Goal: Task Accomplishment & Management: Use online tool/utility

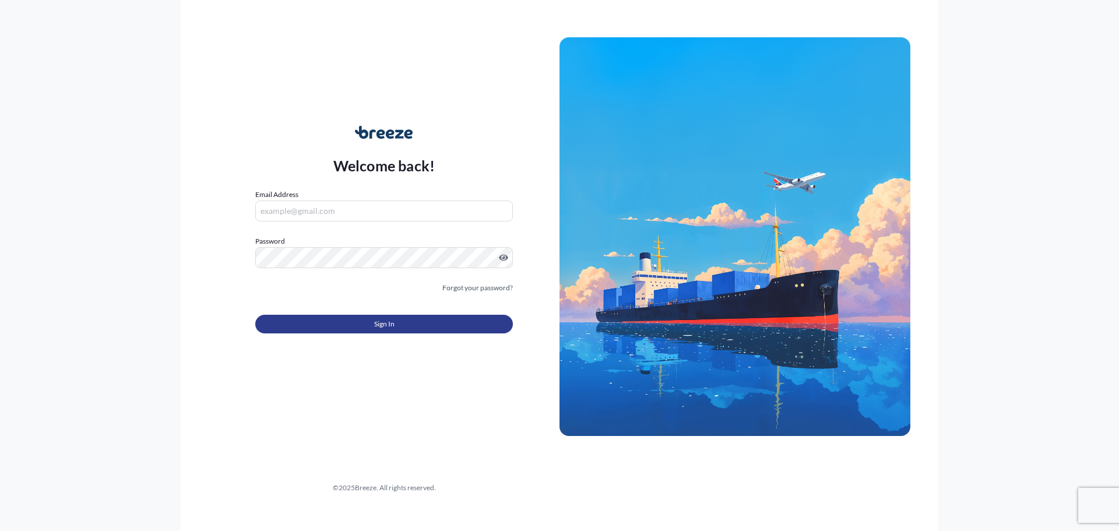
type input "[PERSON_NAME][EMAIL_ADDRESS][PERSON_NAME][DOMAIN_NAME]"
click at [341, 323] on button "Sign In" at bounding box center [384, 324] width 258 height 19
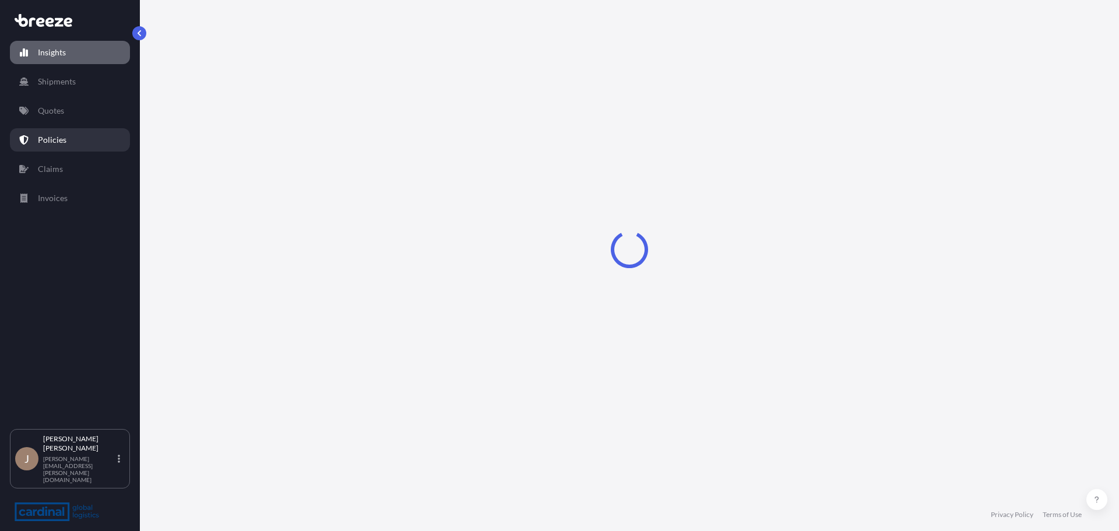
click at [80, 136] on link "Policies" at bounding box center [70, 139] width 120 height 23
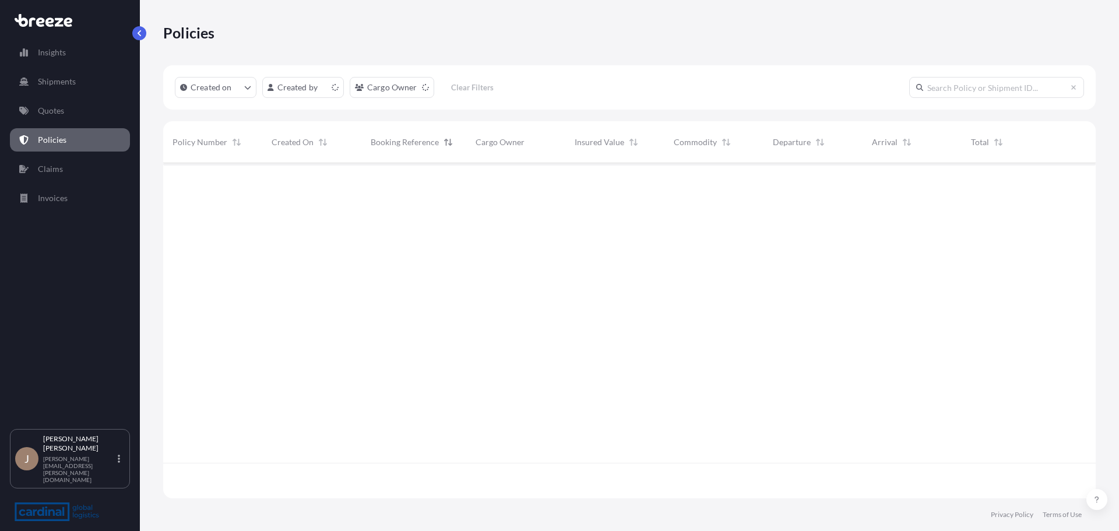
scroll to position [333, 924]
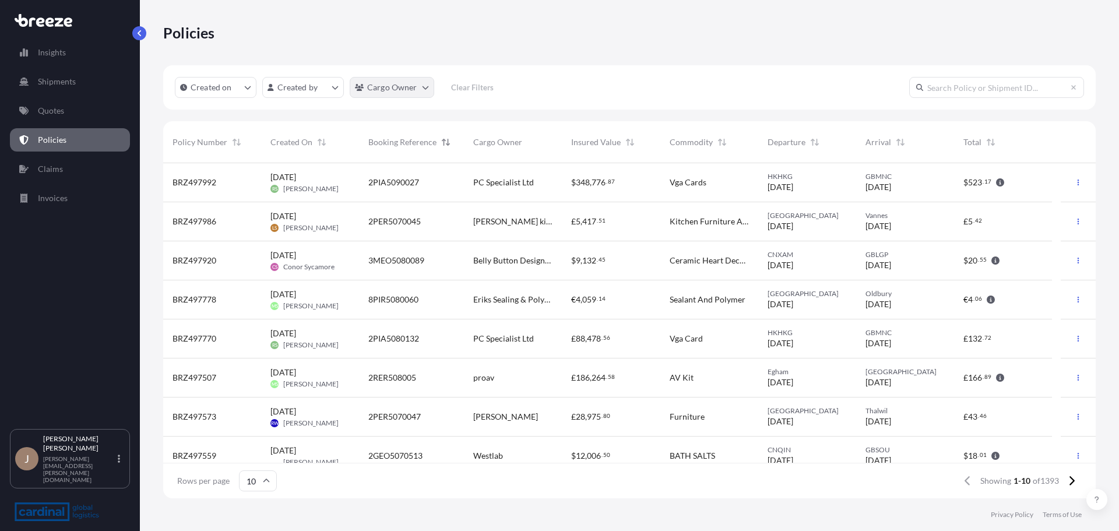
click at [368, 90] on html "Insights Shipments Quotes Policies Claims Invoices J [PERSON_NAME] [PERSON_NAME…" at bounding box center [559, 265] width 1119 height 531
click at [307, 93] on html "Insights Shipments Quotes Policies Claims Invoices J [PERSON_NAME] [PERSON_NAME…" at bounding box center [559, 265] width 1119 height 531
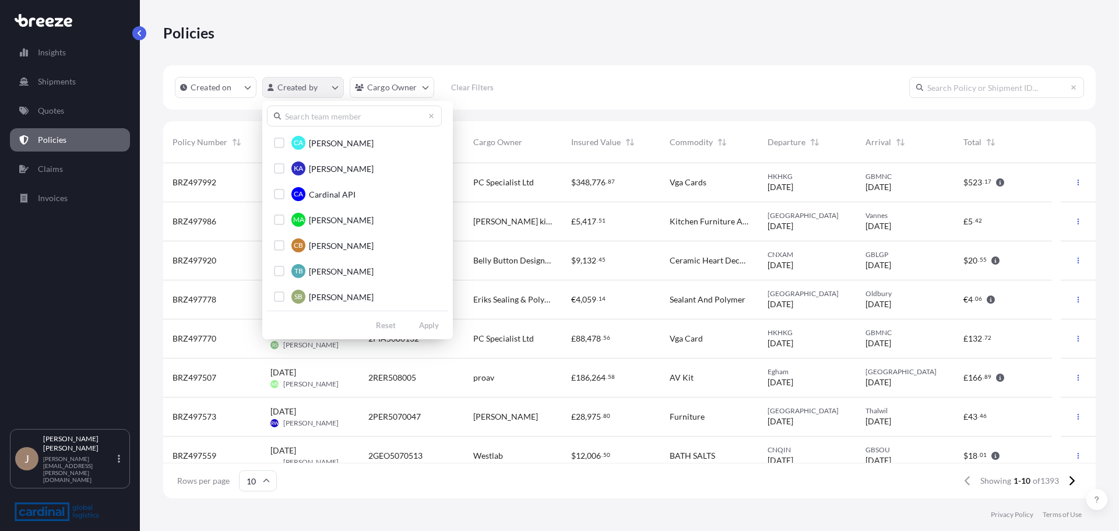
click at [307, 93] on html "Insights Shipments Quotes Policies Claims Invoices J [PERSON_NAME] [PERSON_NAME…" at bounding box center [559, 265] width 1119 height 531
drag, startPoint x: 325, startPoint y: 126, endPoint x: 333, endPoint y: 113, distance: 15.7
click at [326, 126] on div "CA [PERSON_NAME] KA [PERSON_NAME] CA Cardinal API MA [PERSON_NAME] CB [PERSON_N…" at bounding box center [357, 220] width 191 height 238
drag, startPoint x: 333, startPoint y: 113, endPoint x: 328, endPoint y: 104, distance: 10.5
click at [334, 112] on input "text" at bounding box center [354, 115] width 175 height 21
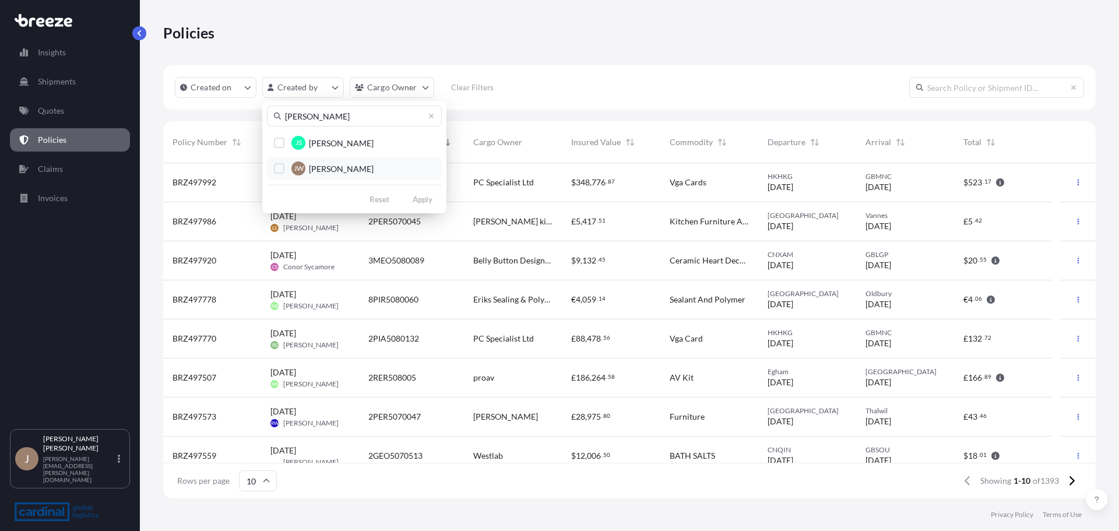
type input "[PERSON_NAME]"
click at [340, 167] on span "[PERSON_NAME]" at bounding box center [341, 169] width 65 height 12
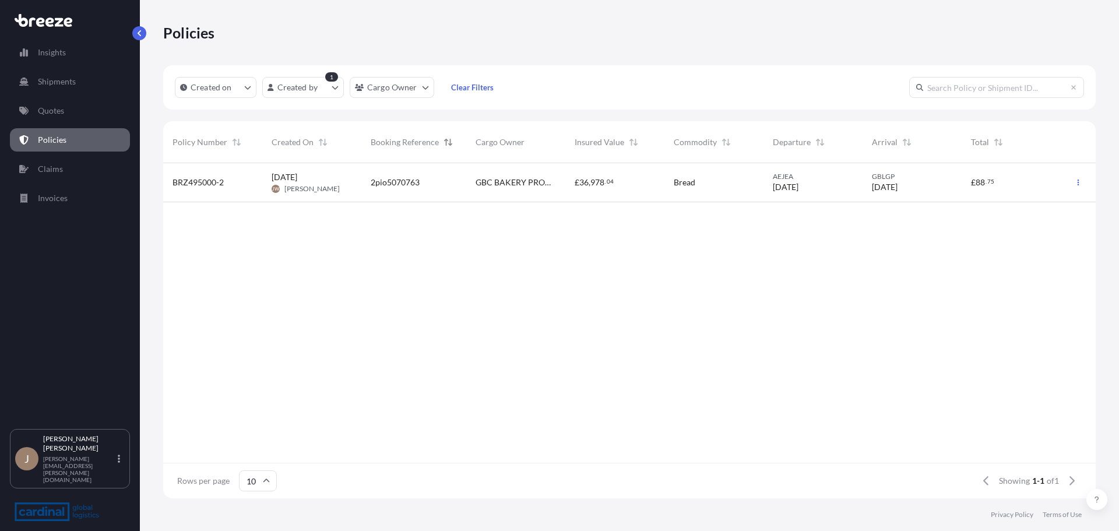
click at [88, 114] on link "Quotes" at bounding box center [70, 110] width 120 height 23
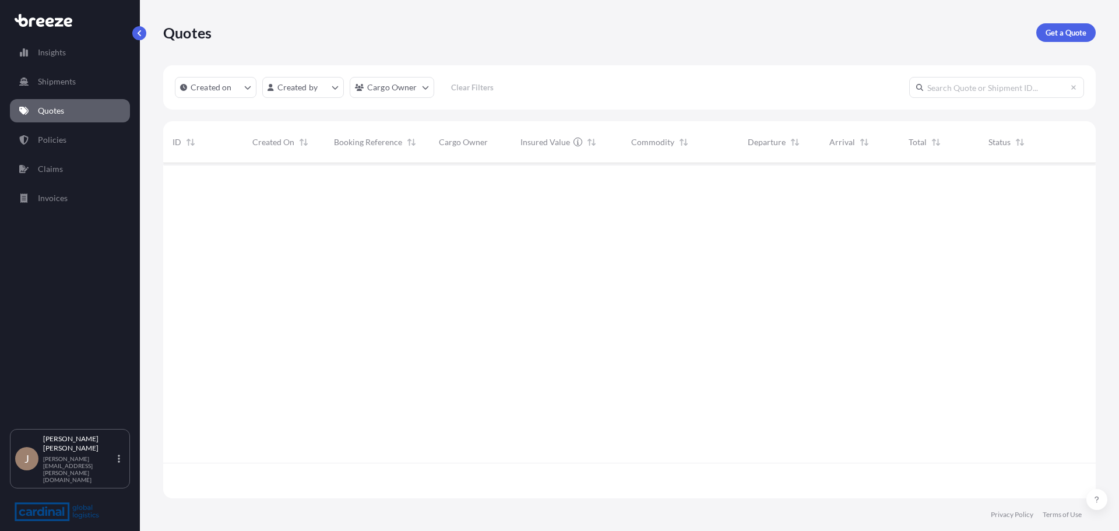
scroll to position [333, 924]
click at [298, 94] on html "Insights Shipments Quotes Policies Claims Invoices J [PERSON_NAME] [PERSON_NAME…" at bounding box center [559, 265] width 1119 height 531
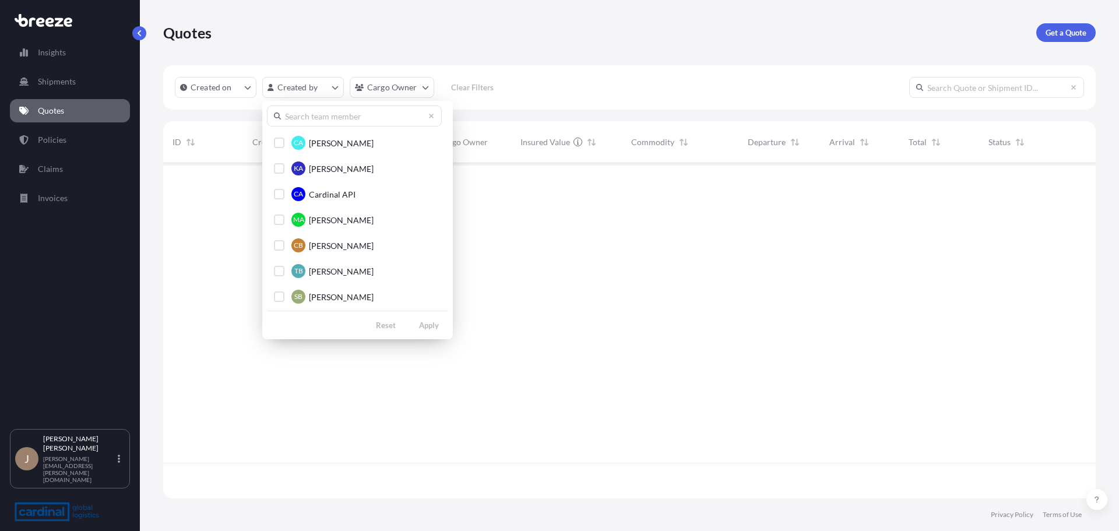
click at [333, 111] on input "text" at bounding box center [354, 115] width 175 height 21
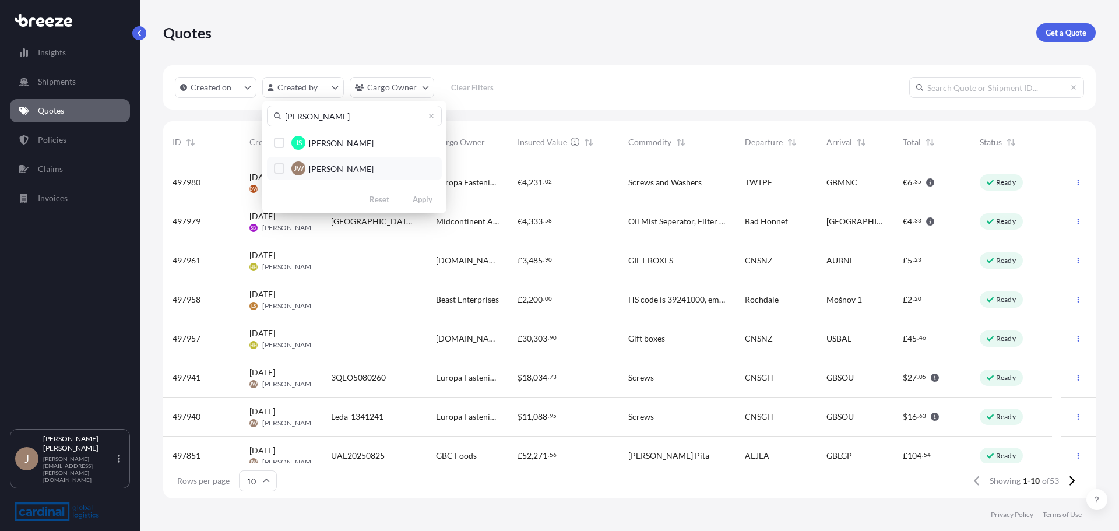
type input "[PERSON_NAME]"
click at [351, 168] on span "[PERSON_NAME]" at bounding box center [341, 169] width 65 height 12
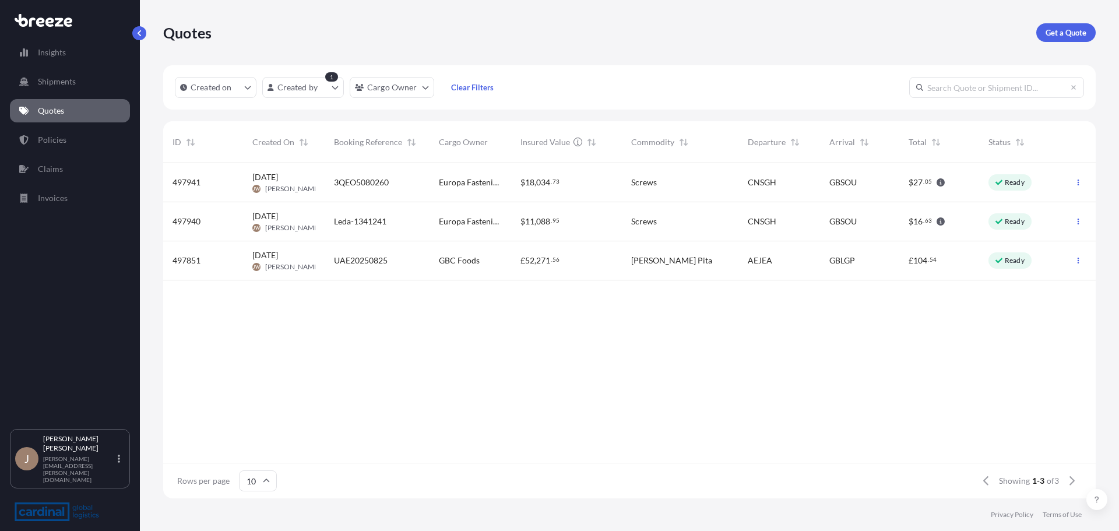
click at [672, 190] on div "Screws" at bounding box center [680, 182] width 117 height 39
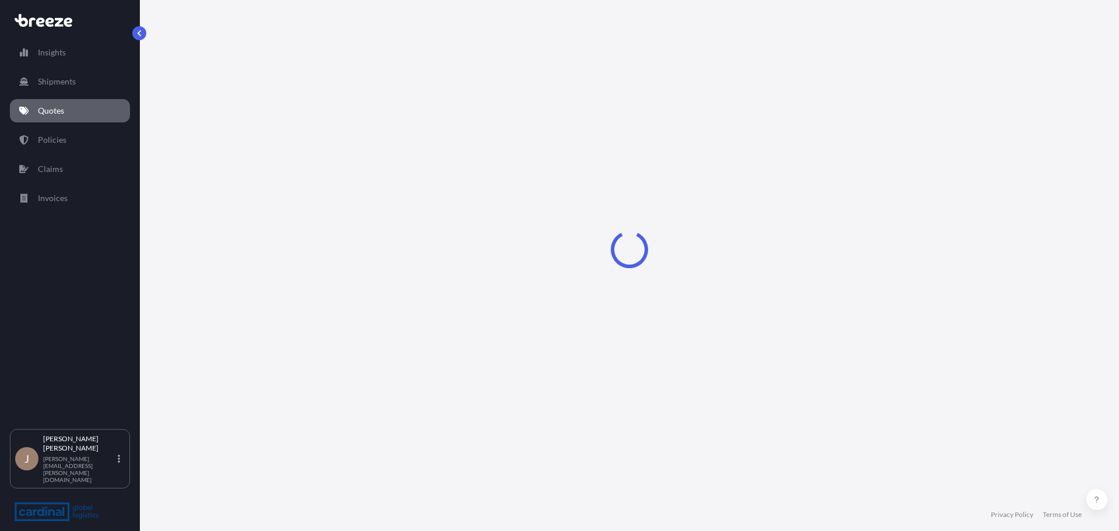
select select "Sea"
select select "1"
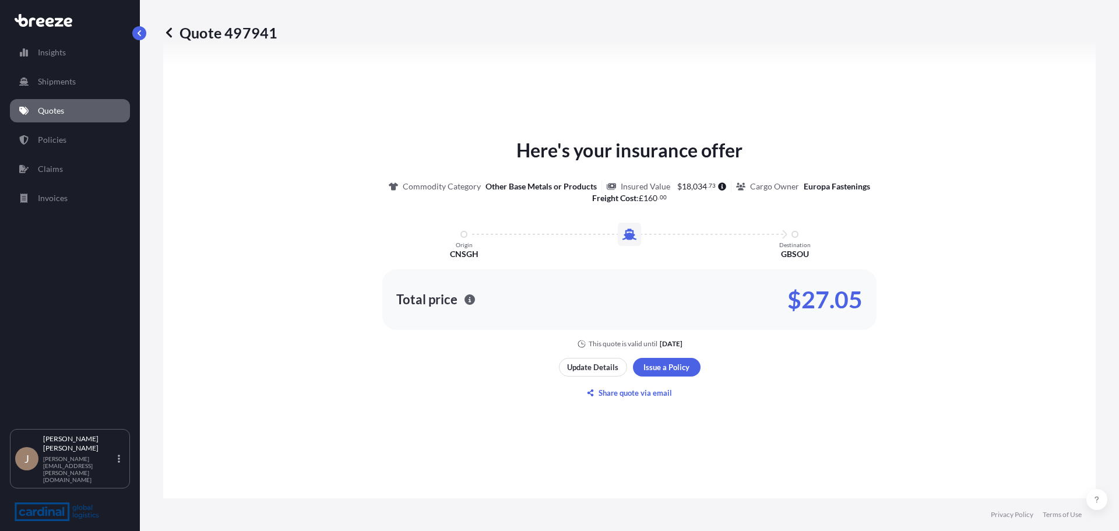
scroll to position [467, 0]
